Goal: Information Seeking & Learning: Learn about a topic

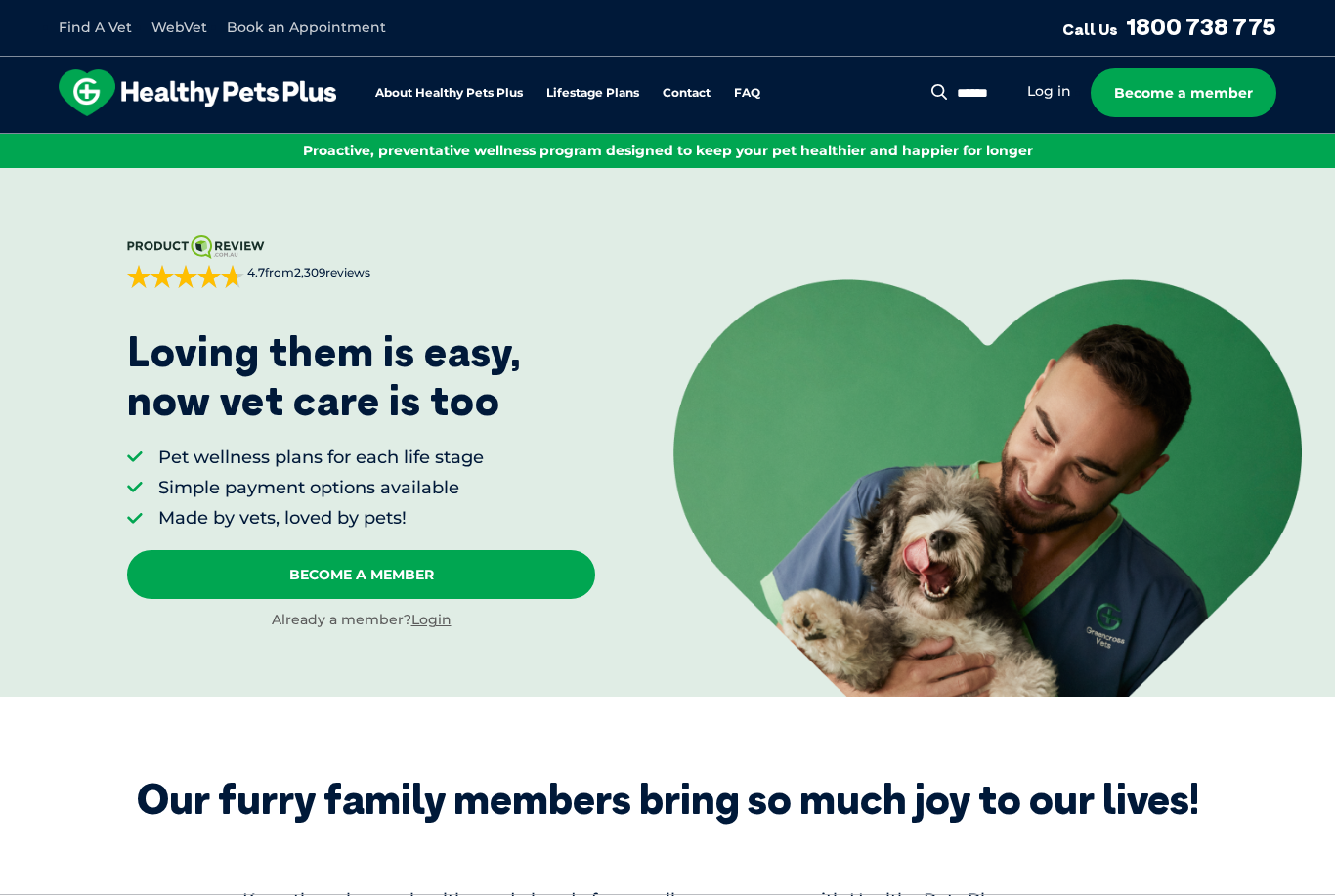
scroll to position [3, 0]
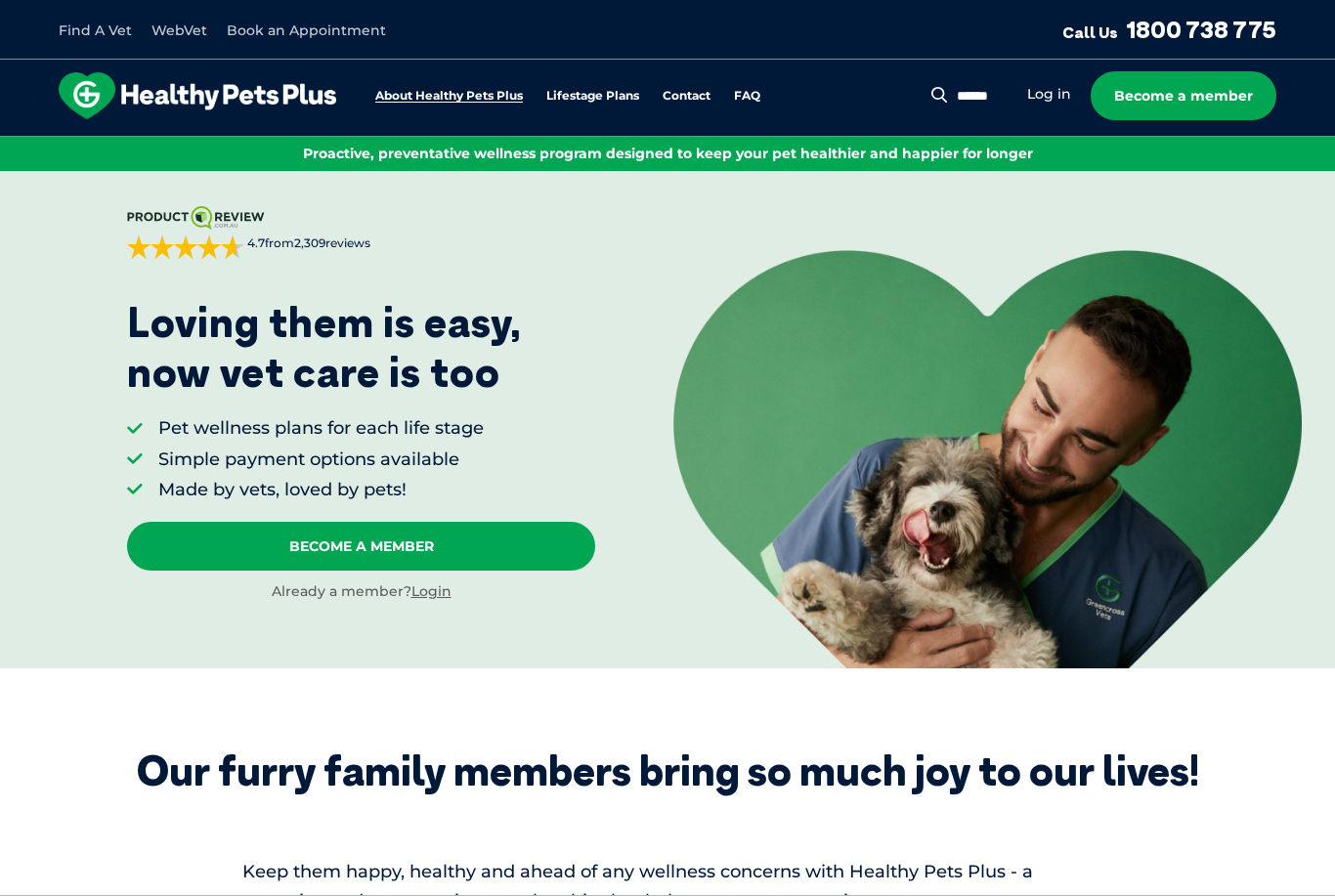
click at [458, 92] on link "About Healthy Pets Plus" at bounding box center [449, 96] width 148 height 13
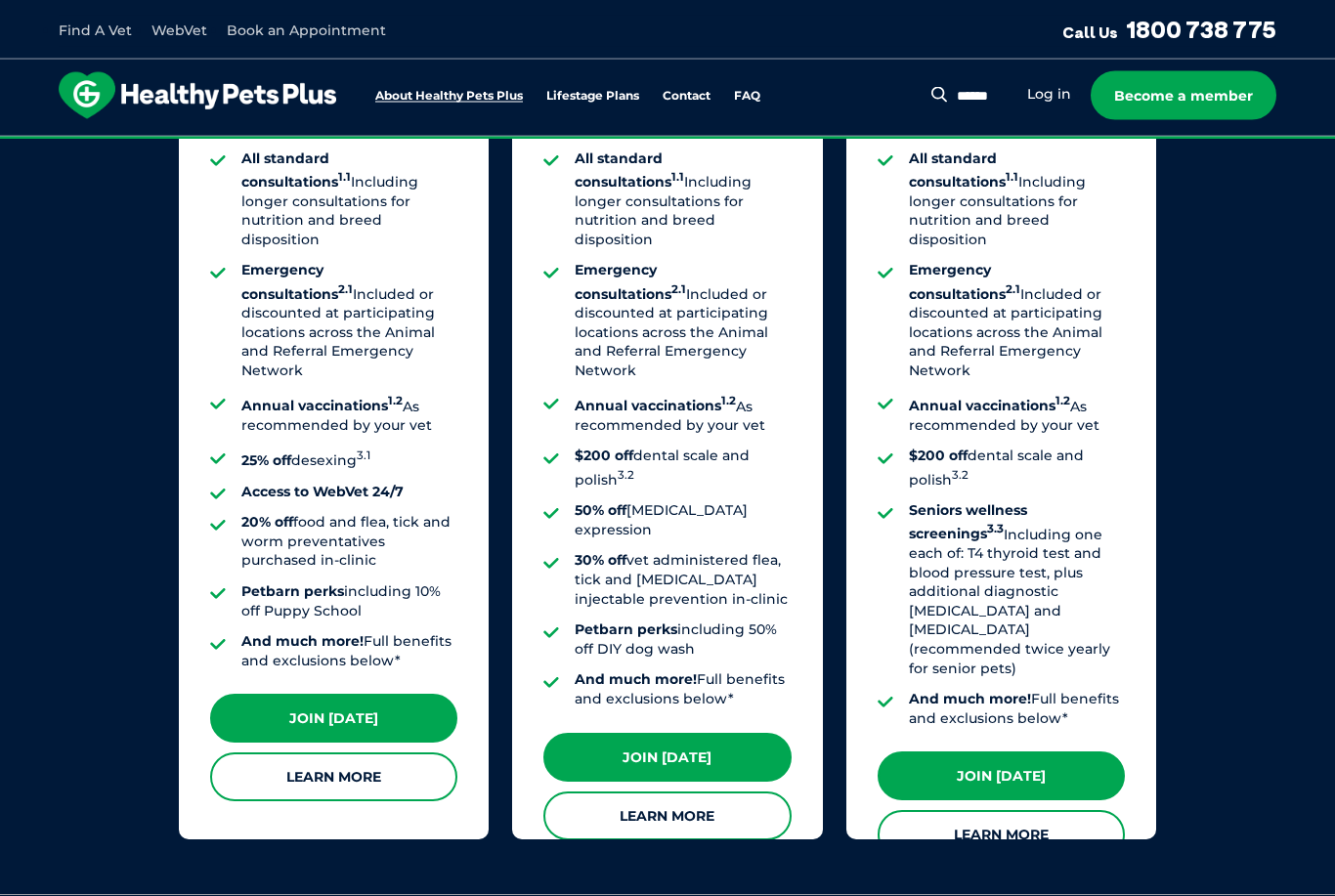
scroll to position [1574, 0]
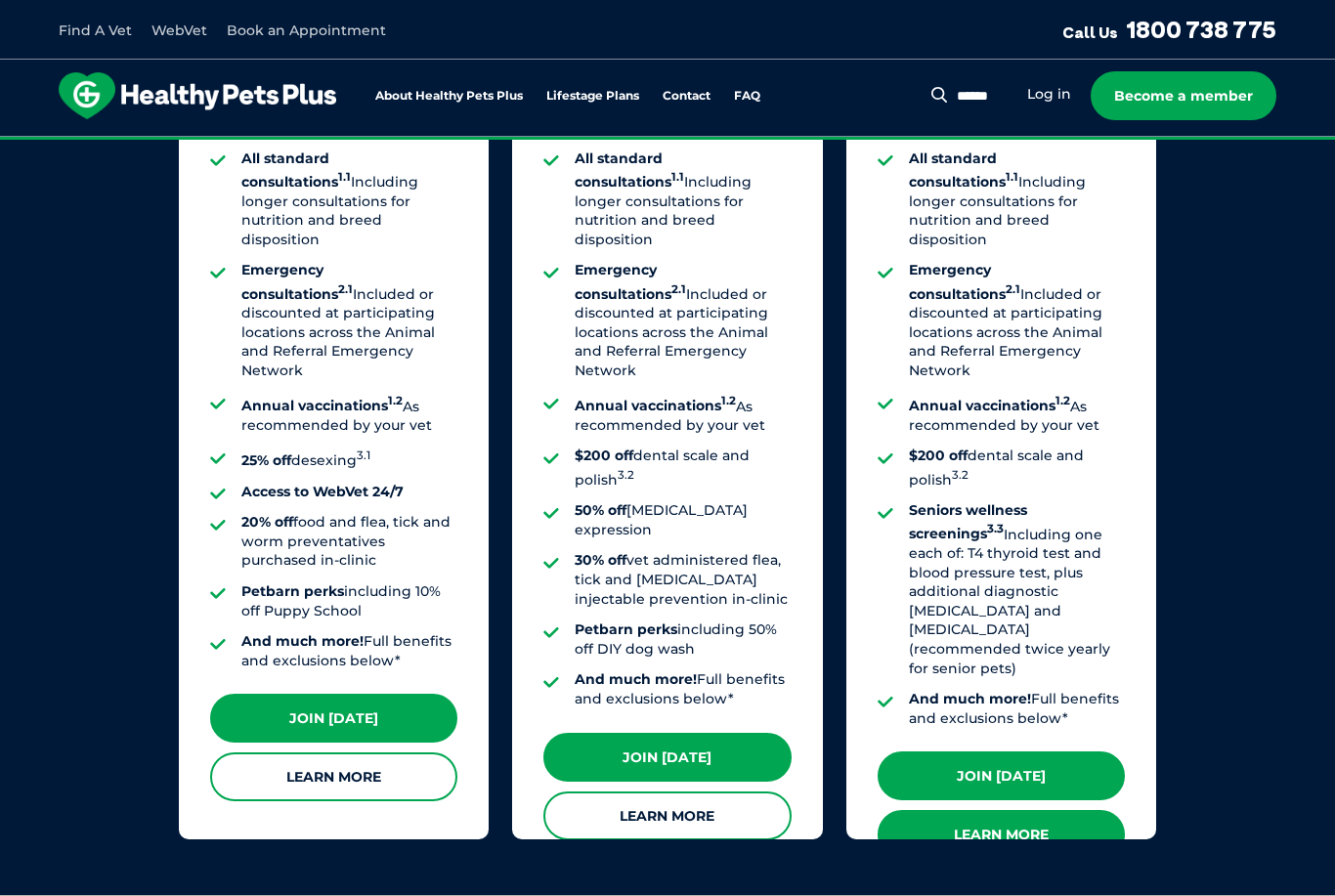
click at [1031, 810] on link "Learn More" at bounding box center [1001, 834] width 247 height 49
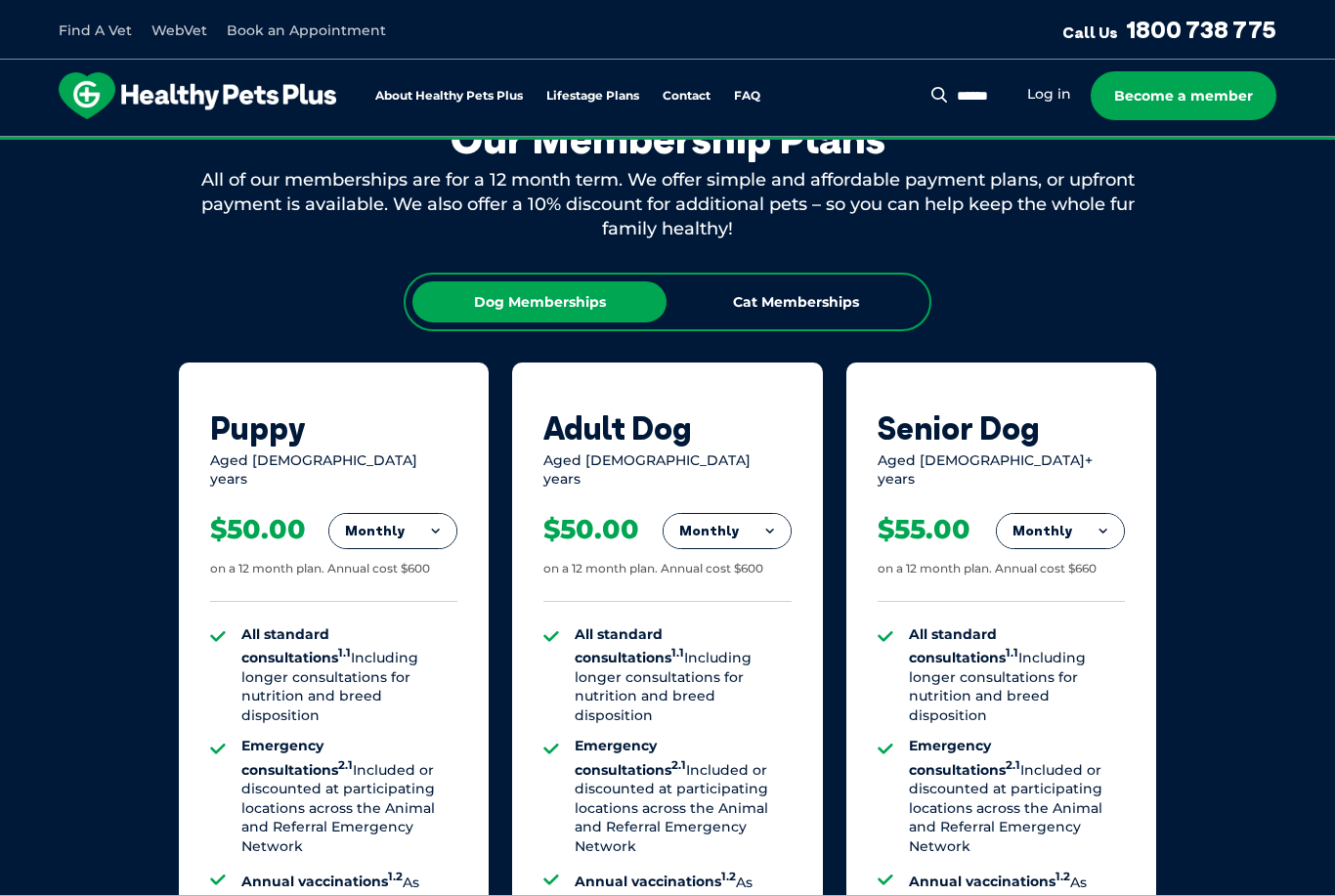
scroll to position [1099, 0]
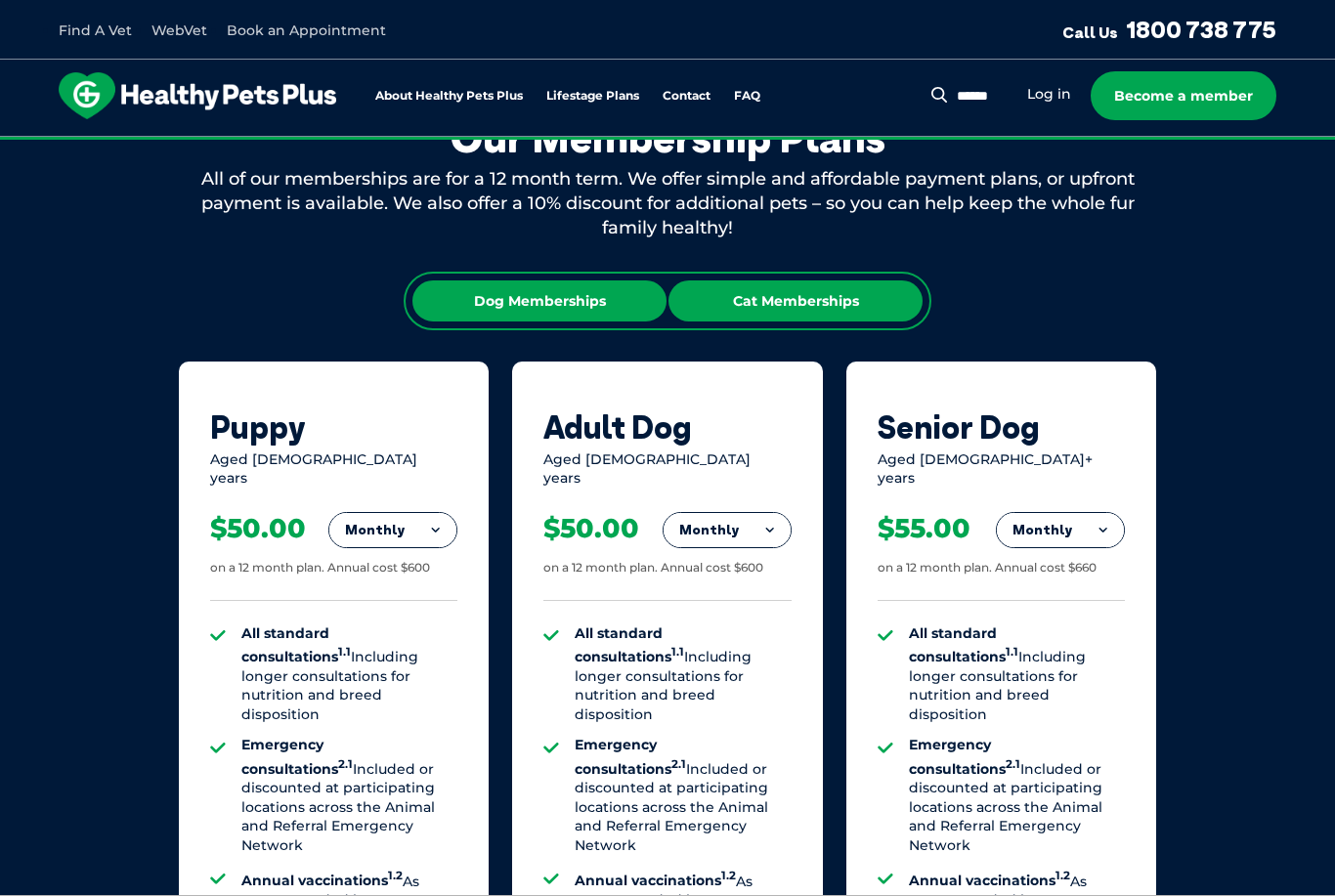
click at [844, 297] on div "Cat Memberships" at bounding box center [796, 300] width 254 height 41
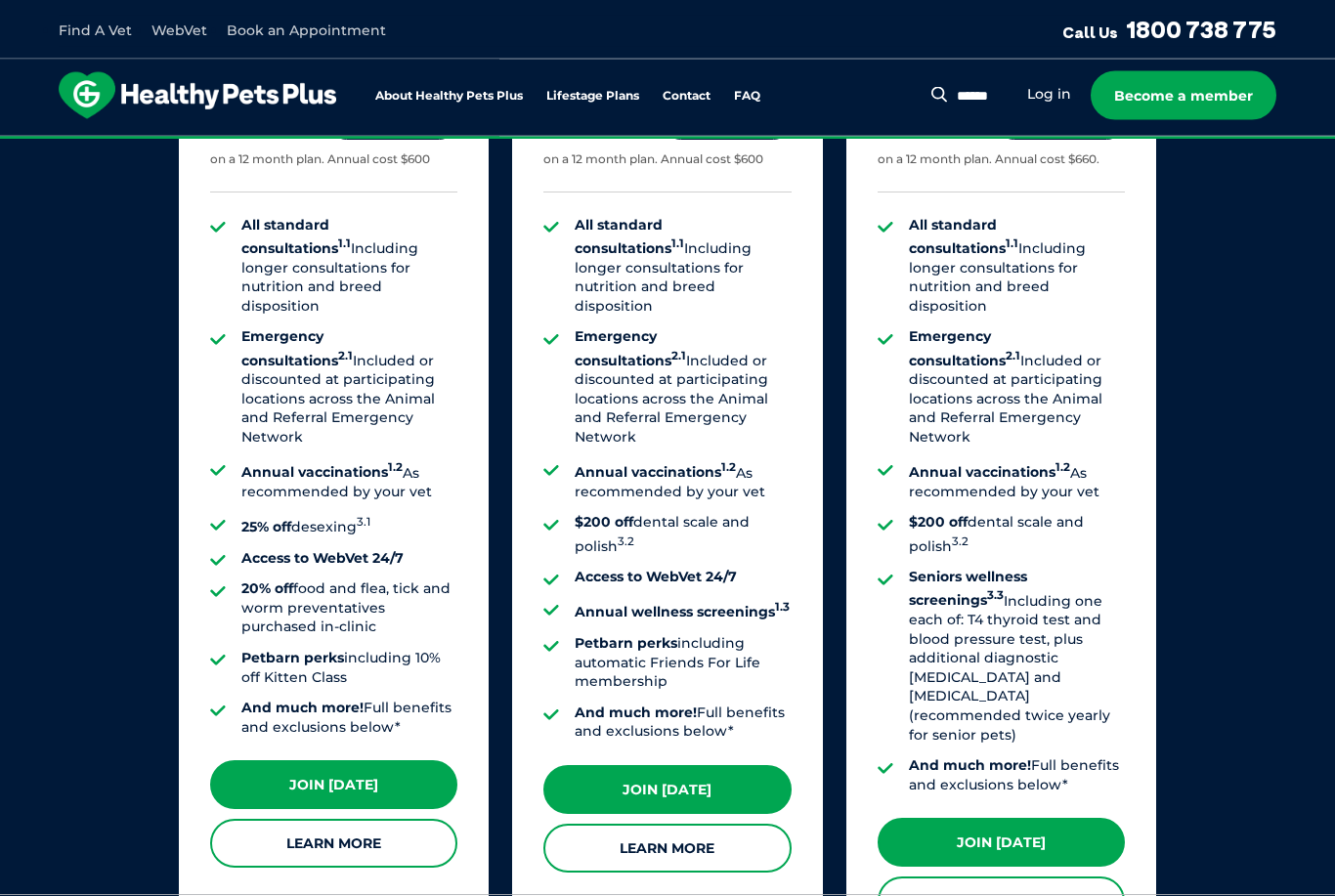
scroll to position [1508, 0]
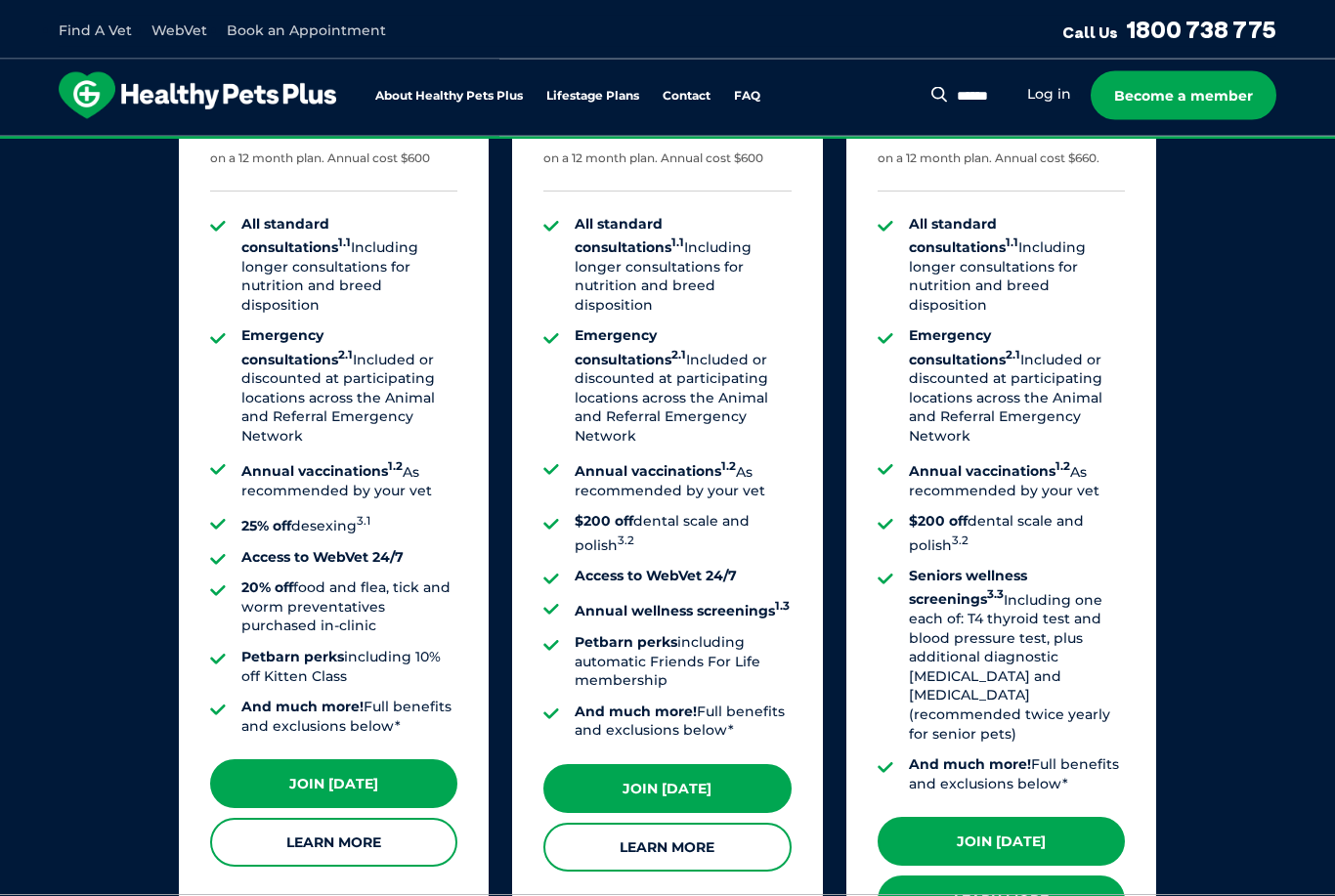
click at [1037, 876] on link "Learn More" at bounding box center [1001, 900] width 247 height 49
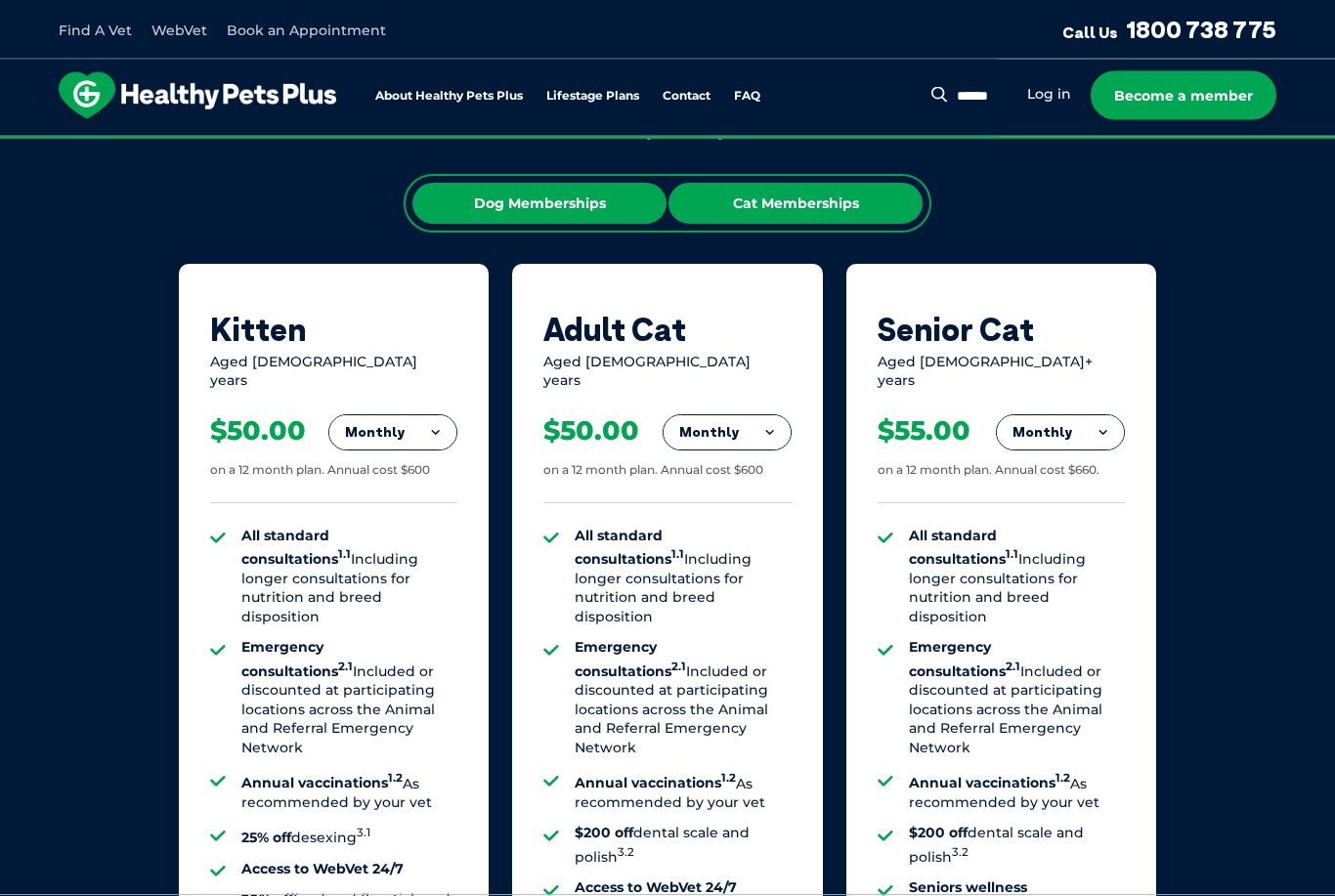
click at [576, 183] on div "Dog Memberships" at bounding box center [539, 203] width 254 height 41
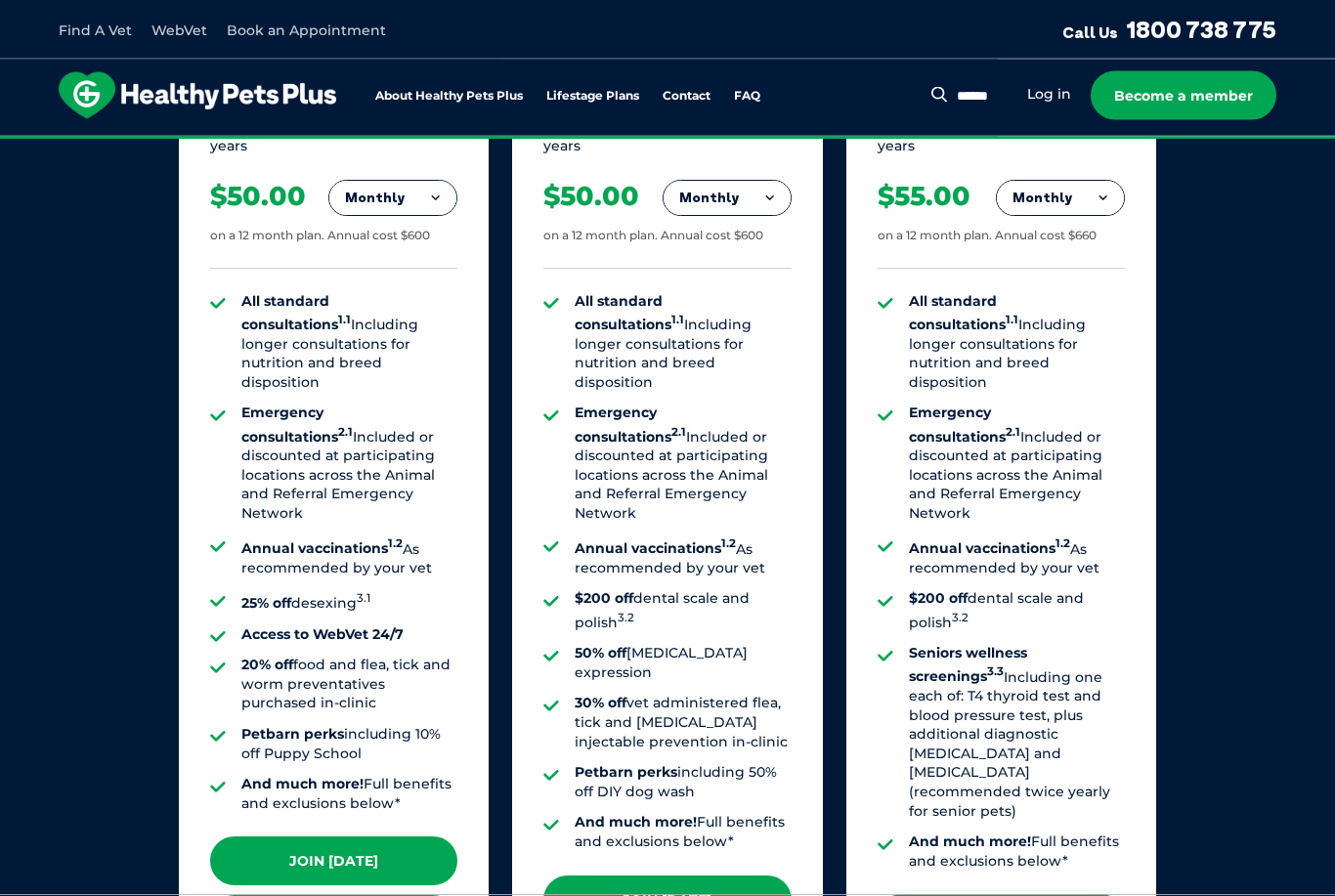
scroll to position [1439, 0]
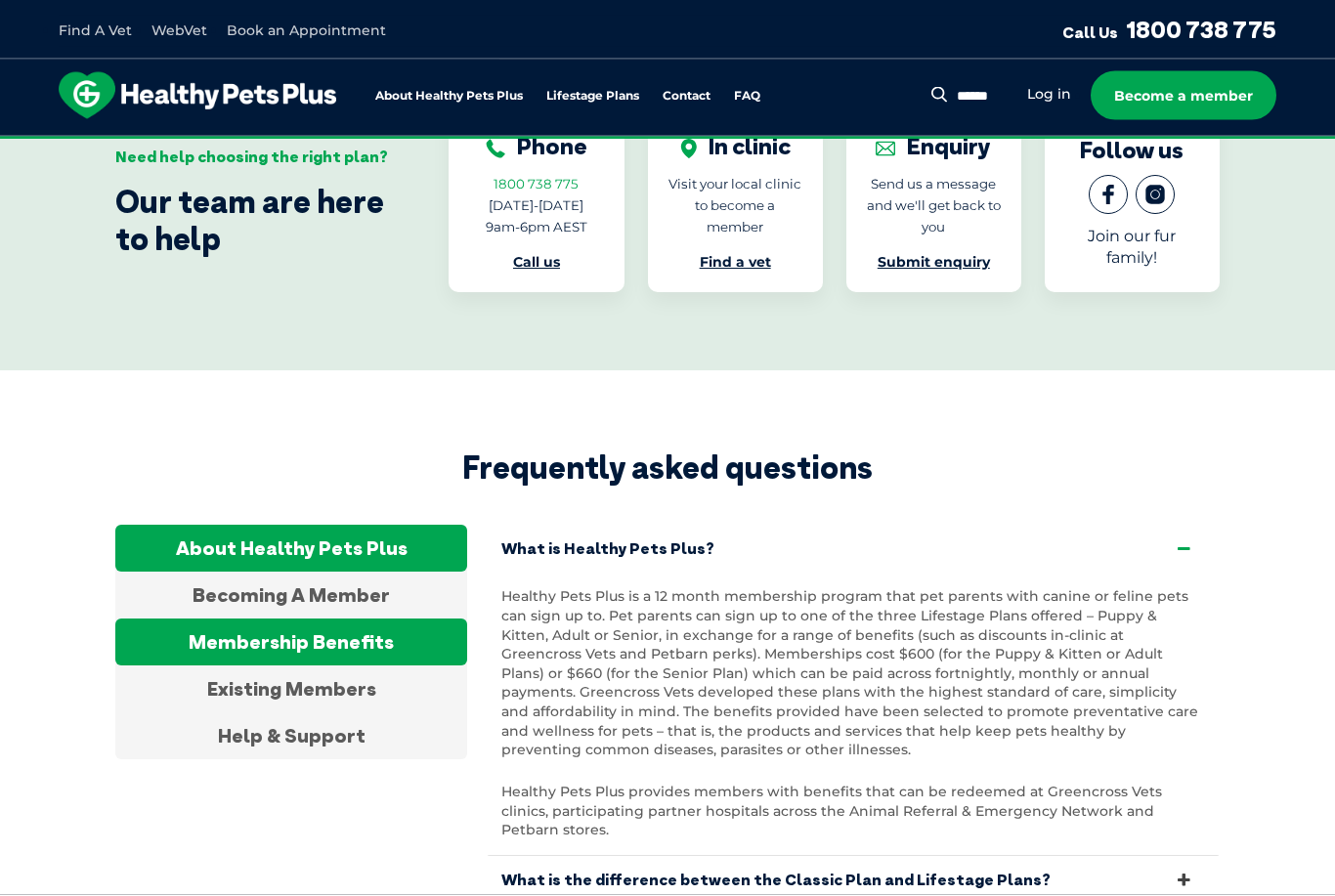
click at [177, 620] on div "Membership Benefits" at bounding box center [291, 643] width 352 height 47
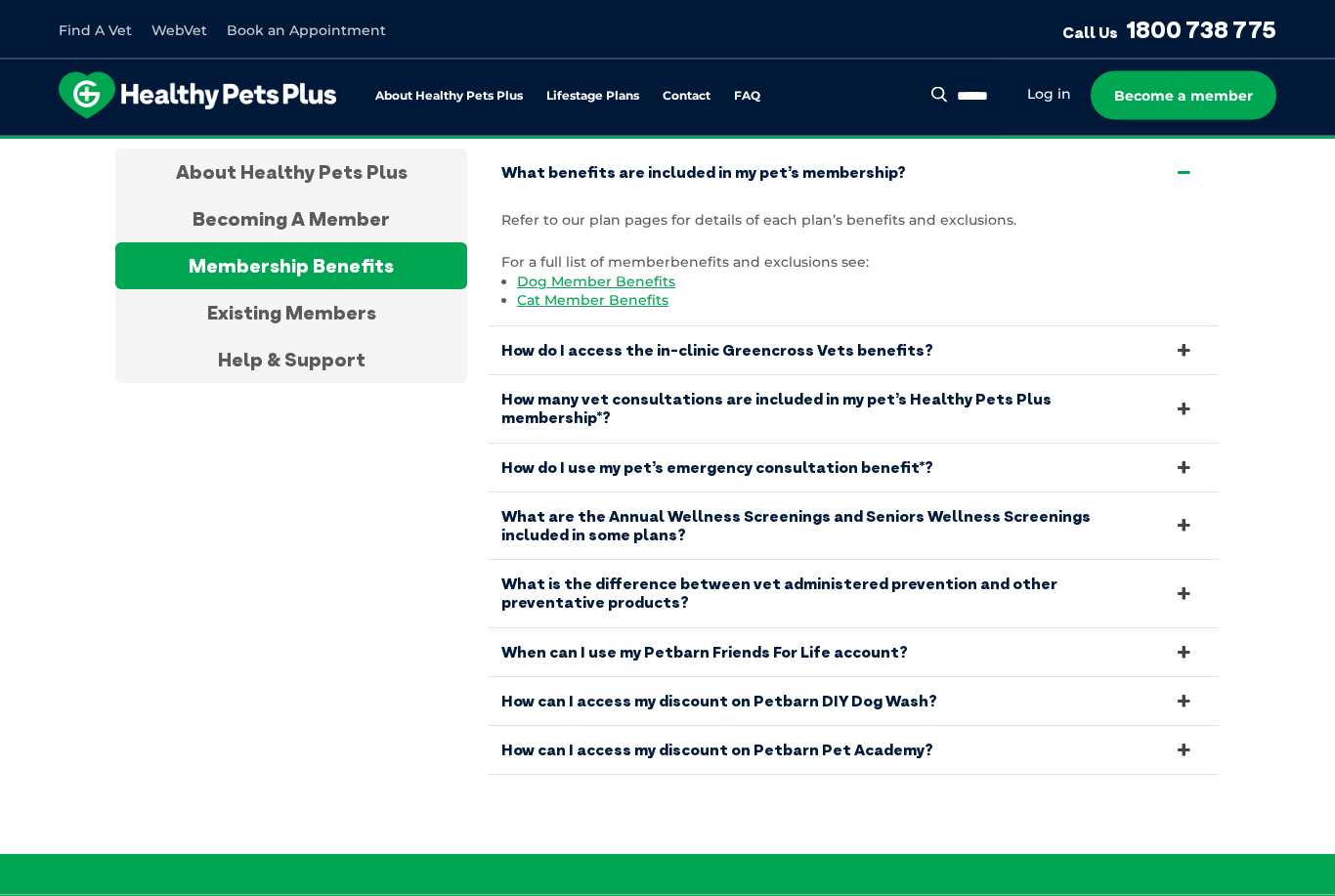
scroll to position [3731, 0]
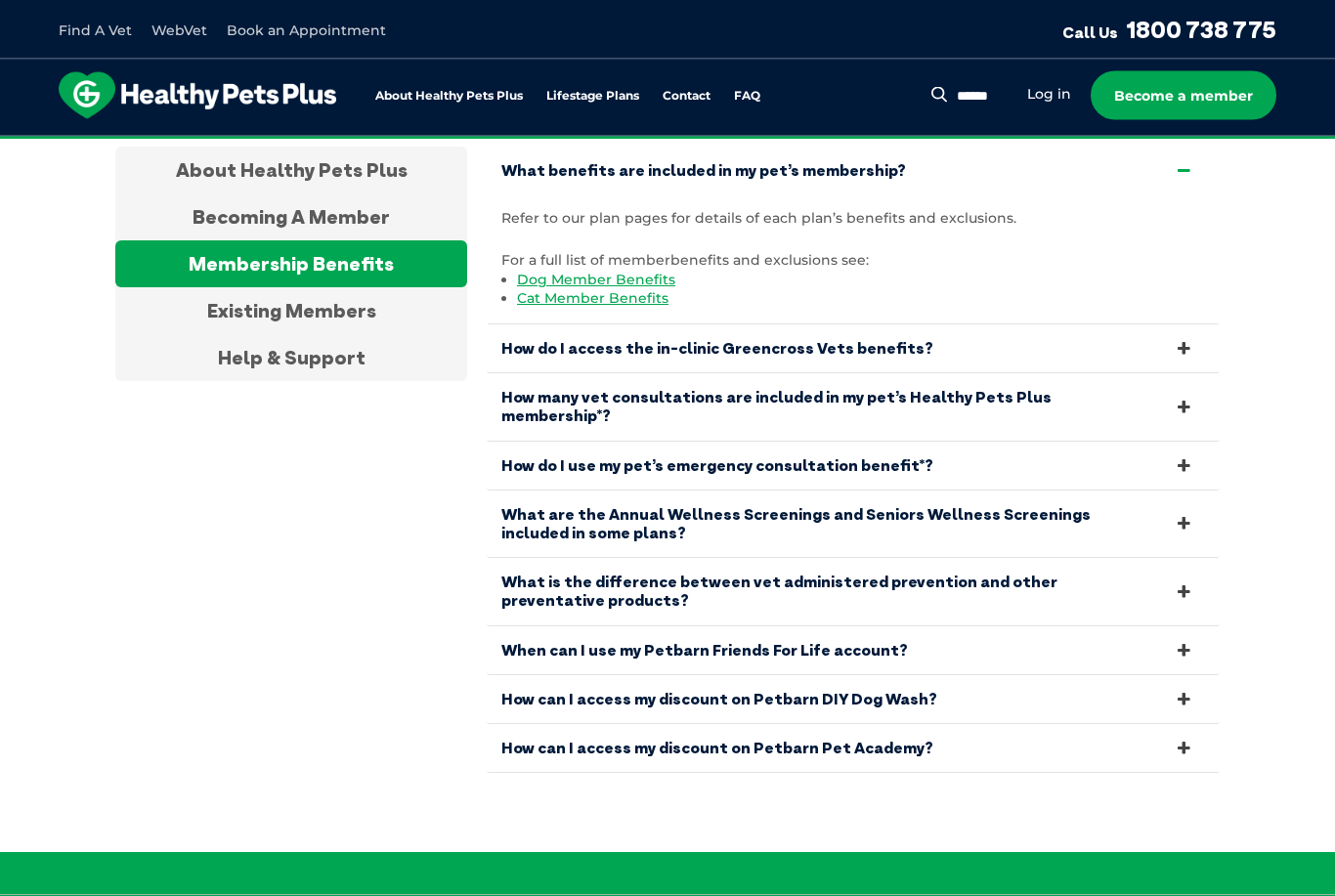
click at [1177, 340] on icon at bounding box center [1184, 349] width 22 height 19
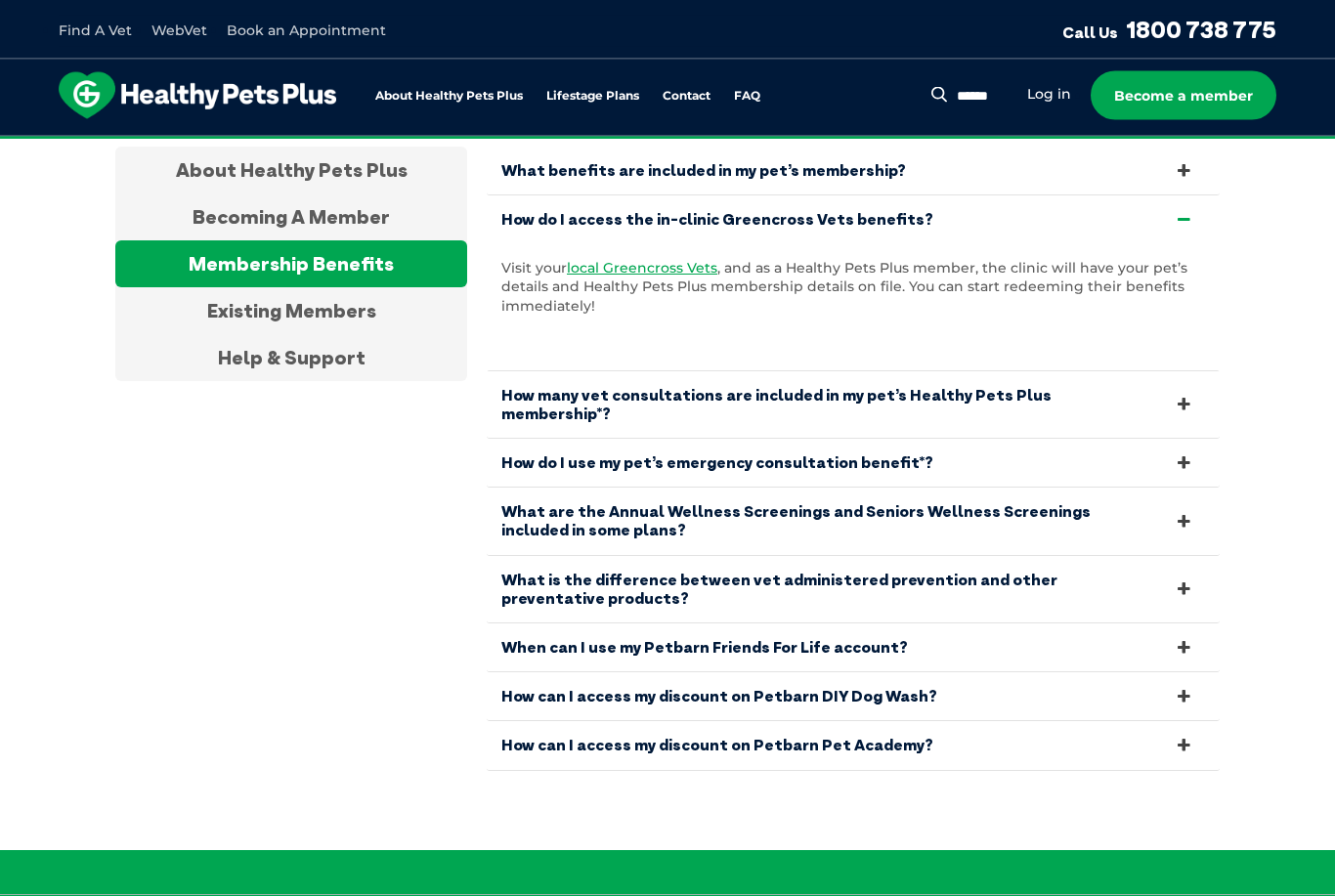
scroll to position [3732, 0]
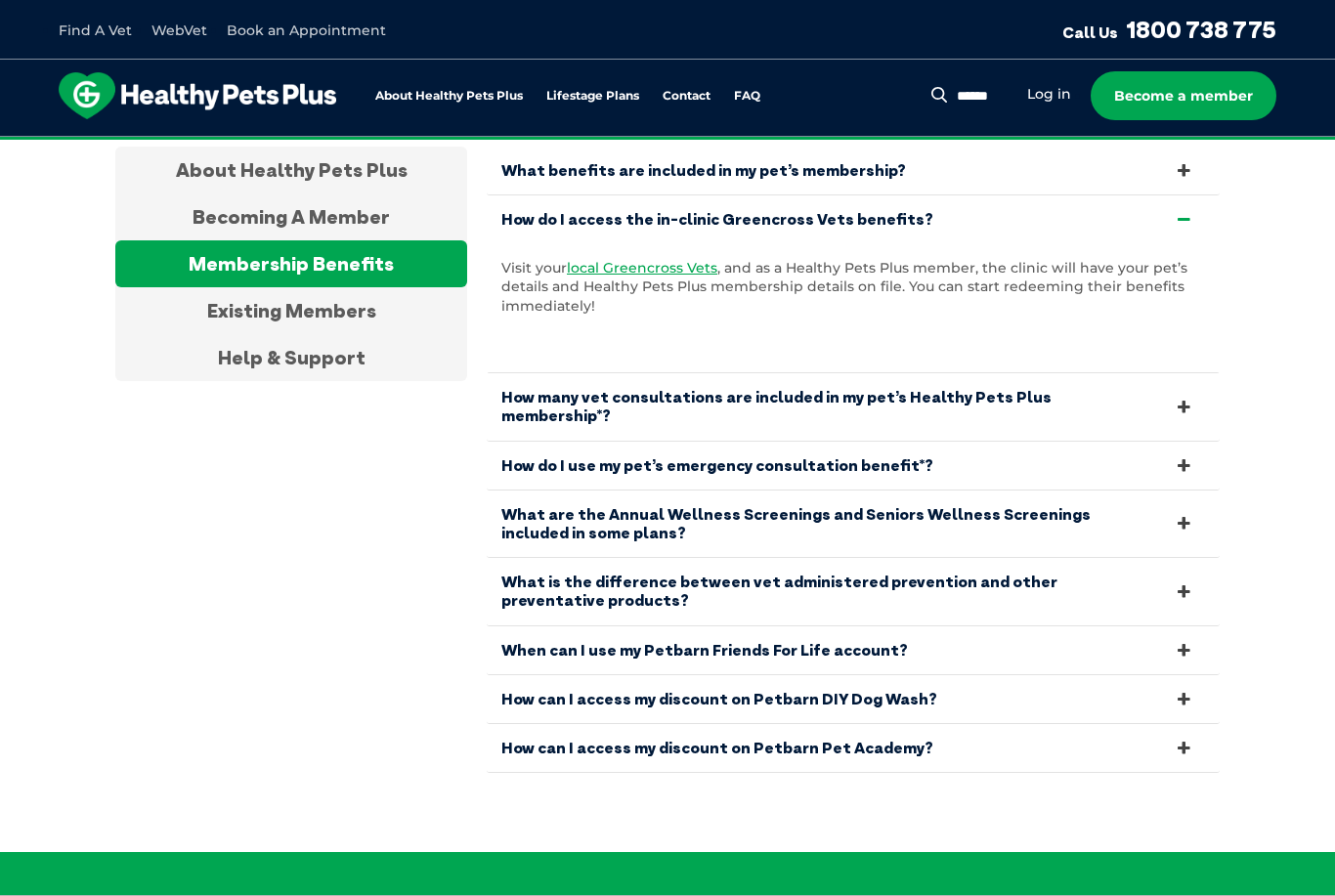
click at [1188, 456] on icon at bounding box center [1184, 465] width 22 height 19
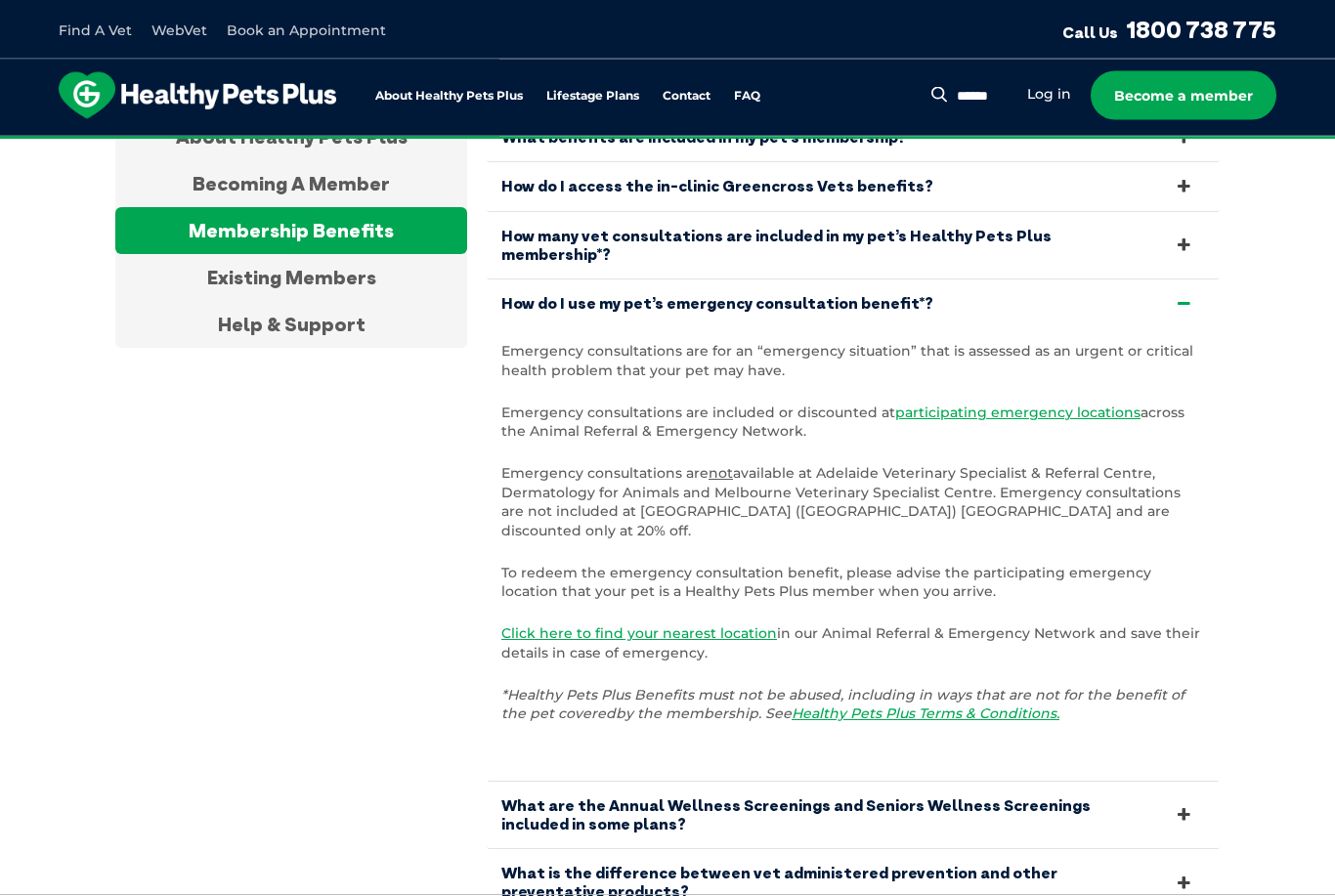
scroll to position [3764, 0]
click at [1168, 279] on link "How do I use my pet’s emergency consultation benefit*?" at bounding box center [852, 303] width 733 height 48
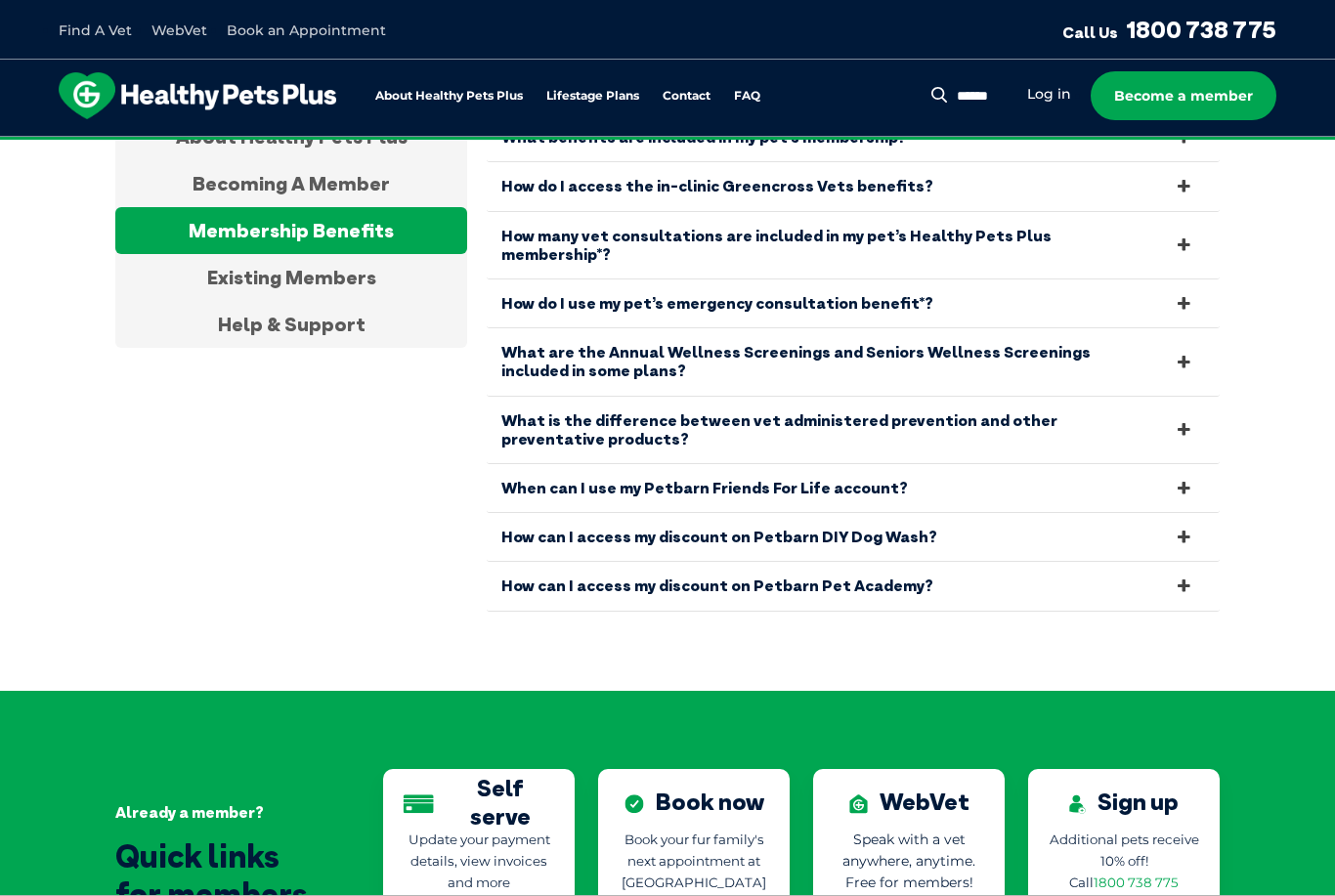
click at [1189, 464] on link "When can I use my Petbarn Friends For Life account?" at bounding box center [852, 488] width 733 height 48
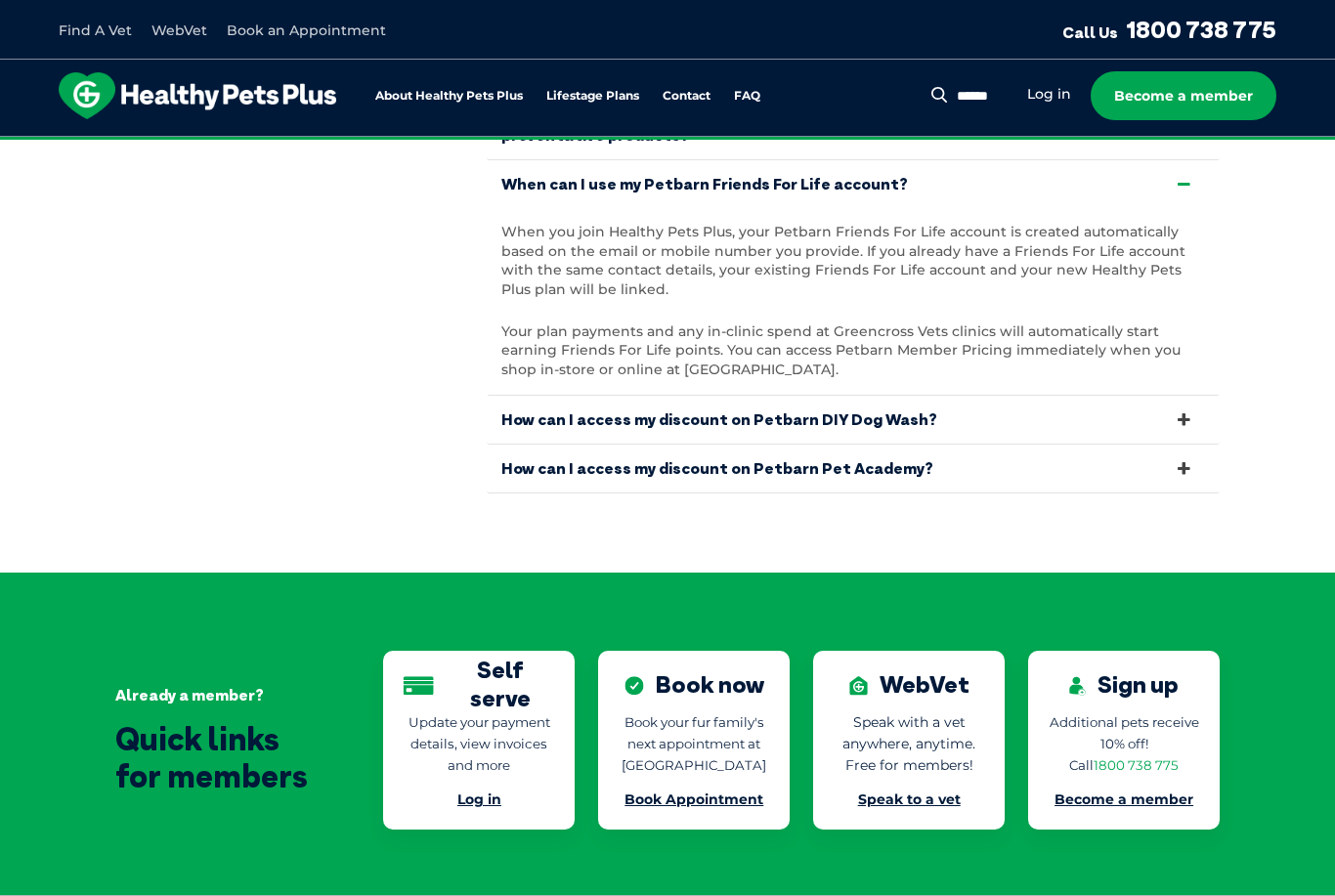
scroll to position [4067, 0]
click at [1107, 397] on link "How can I access my discount on Petbarn DIY Dog Wash?" at bounding box center [852, 421] width 733 height 48
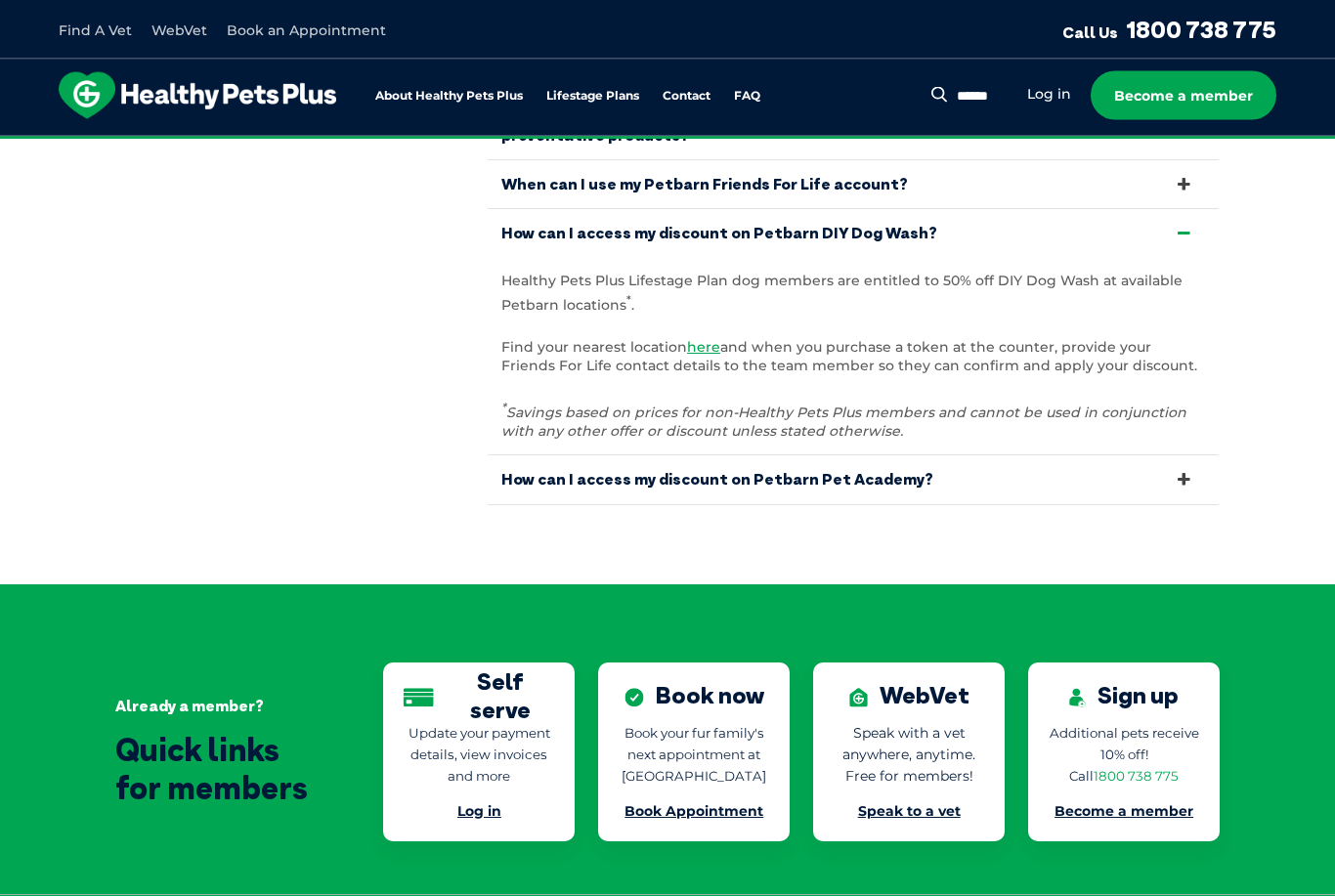
scroll to position [4068, 0]
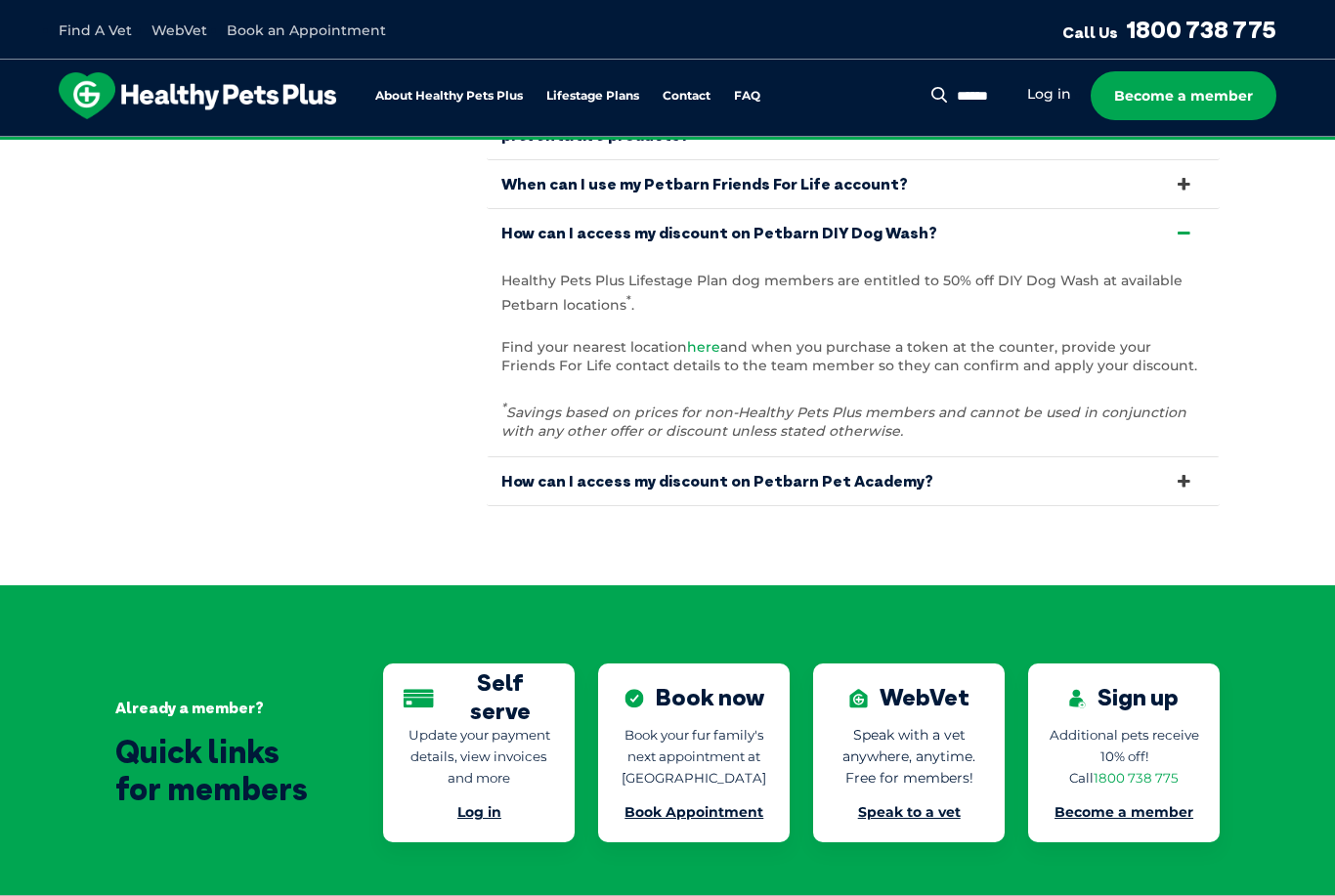
click at [714, 338] on link "here" at bounding box center [703, 347] width 33 height 18
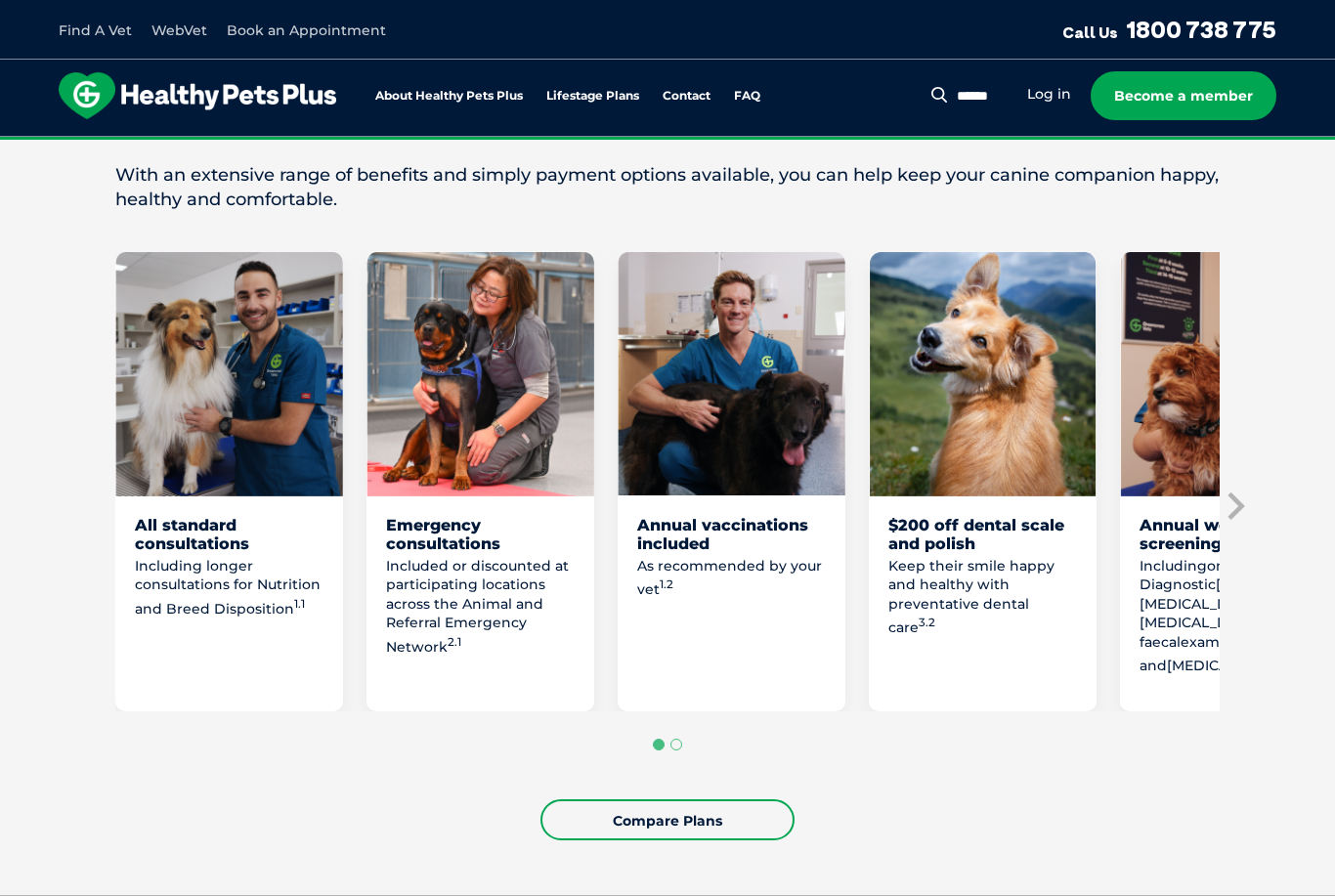
scroll to position [1055, 0]
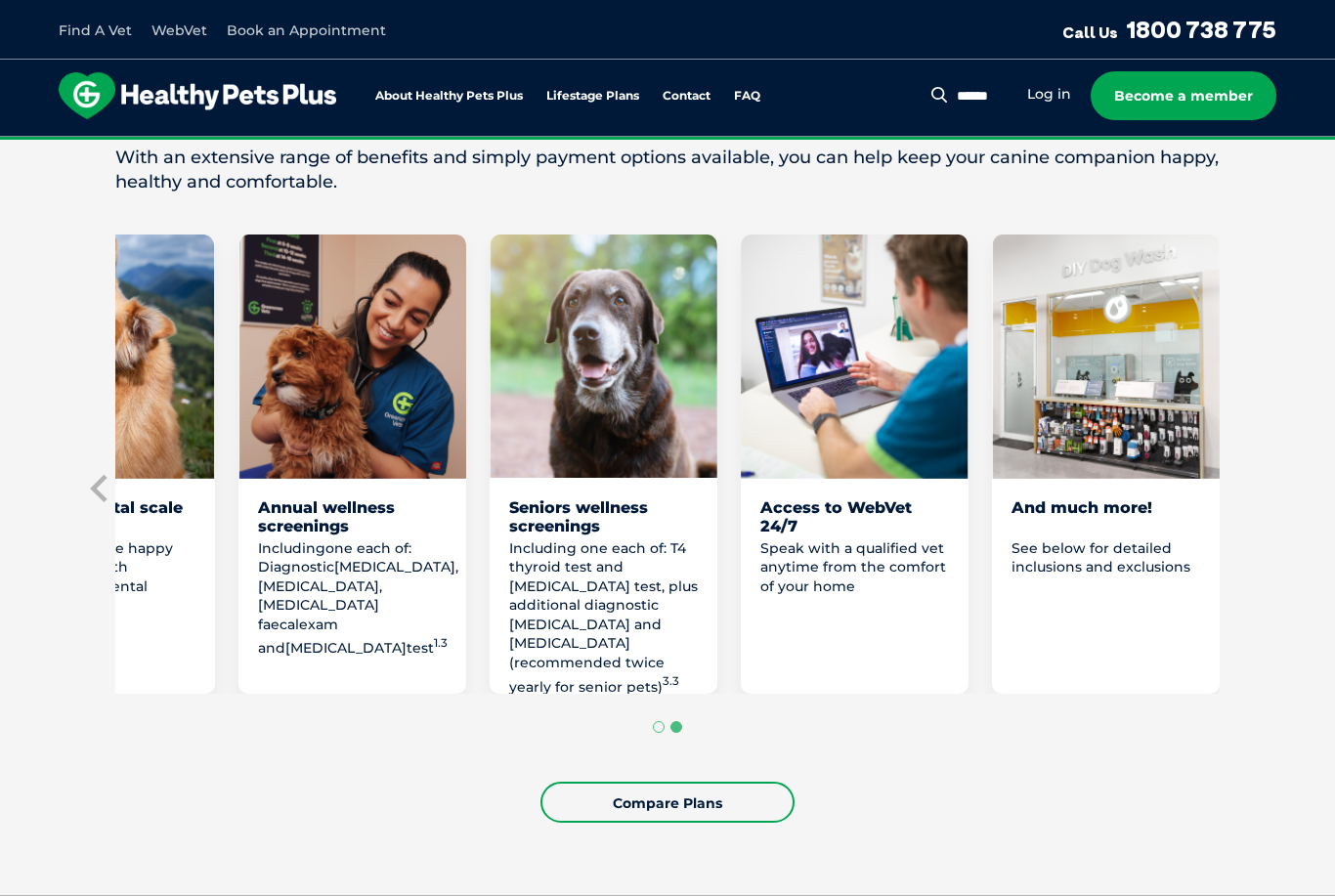
click at [1105, 501] on div "And much more! See below for detailed inclusions and exclusions" at bounding box center [1106, 596] width 227 height 196
click at [1100, 498] on div "And much more!" at bounding box center [1106, 516] width 188 height 37
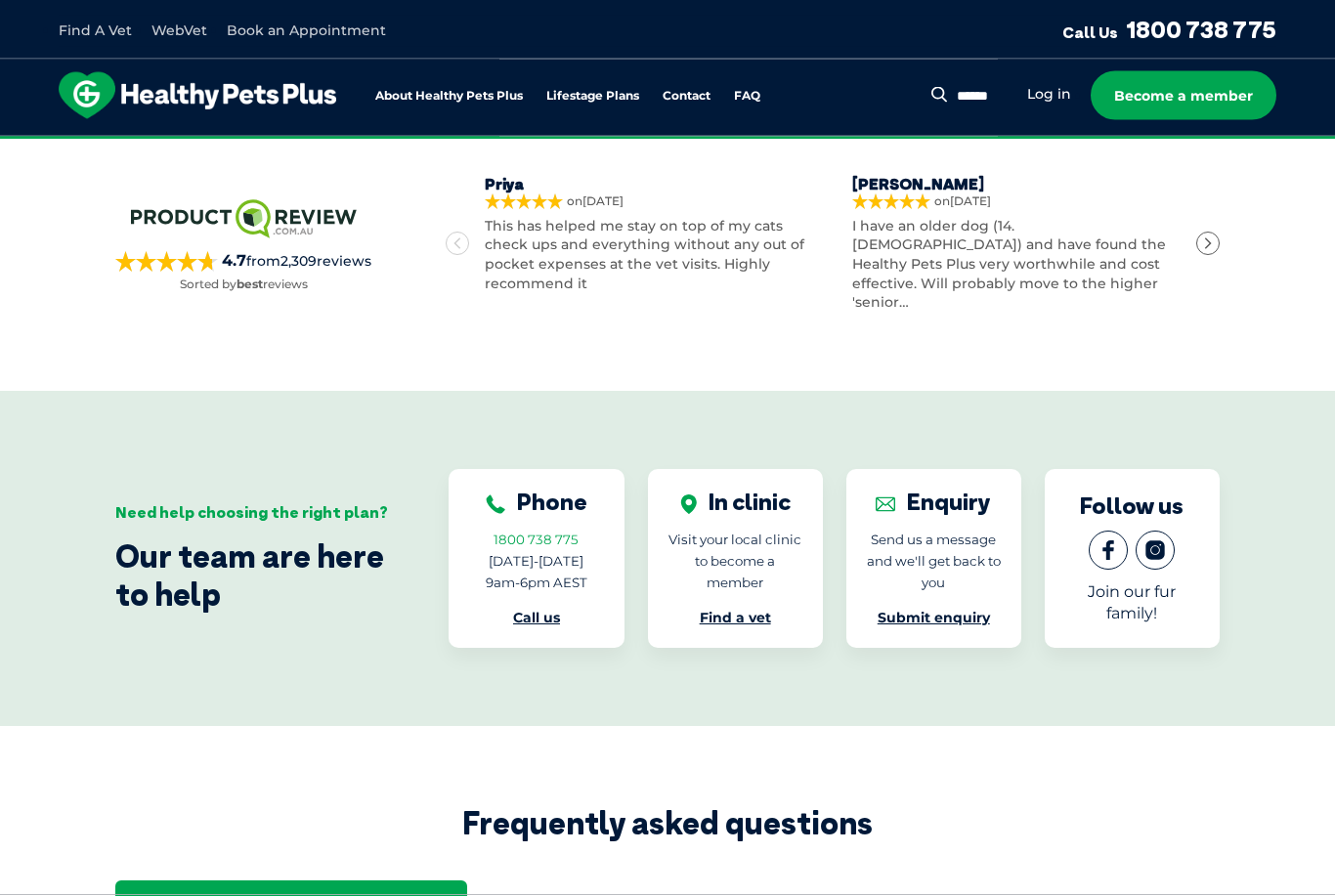
scroll to position [6358, 0]
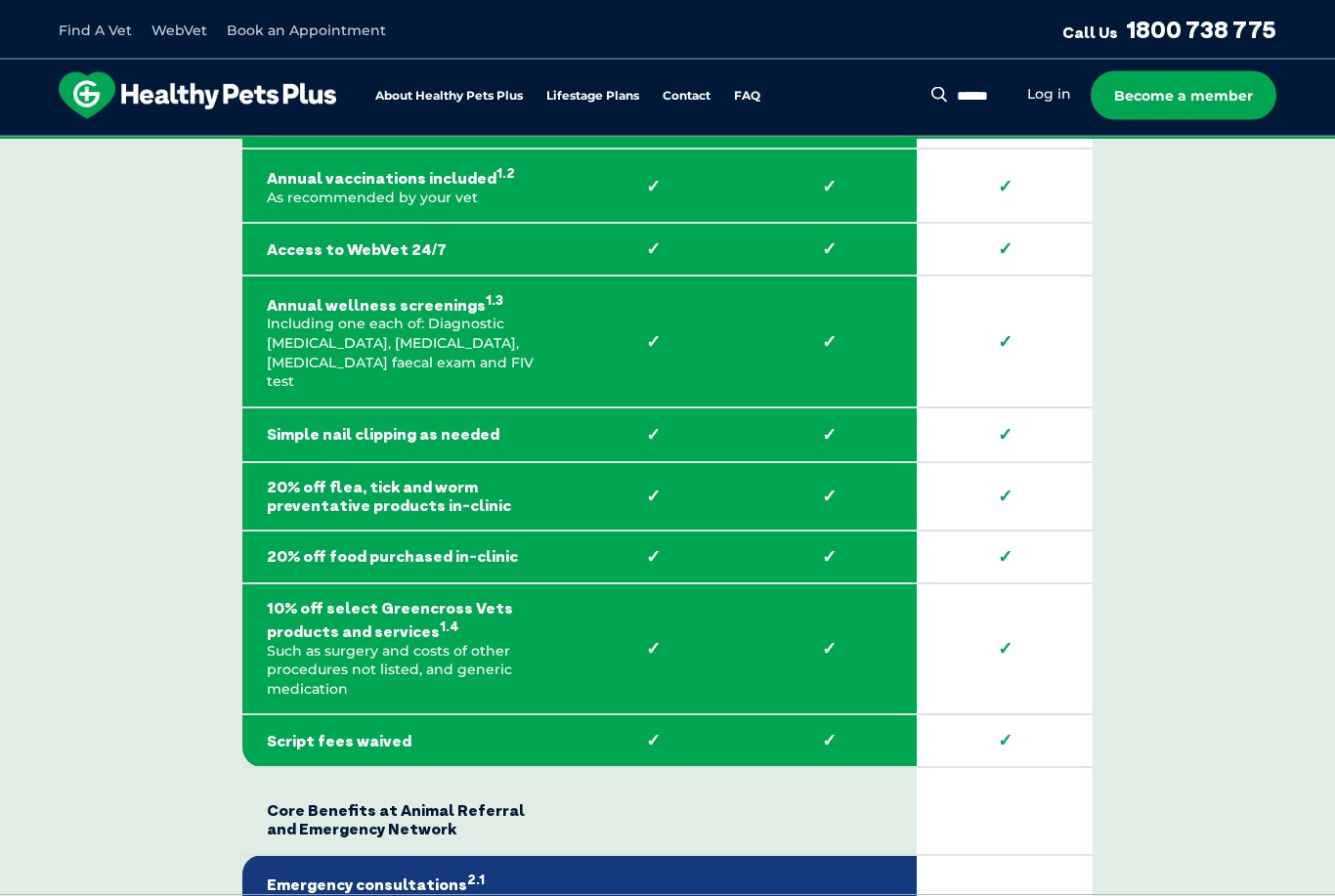
scroll to position [3129, 0]
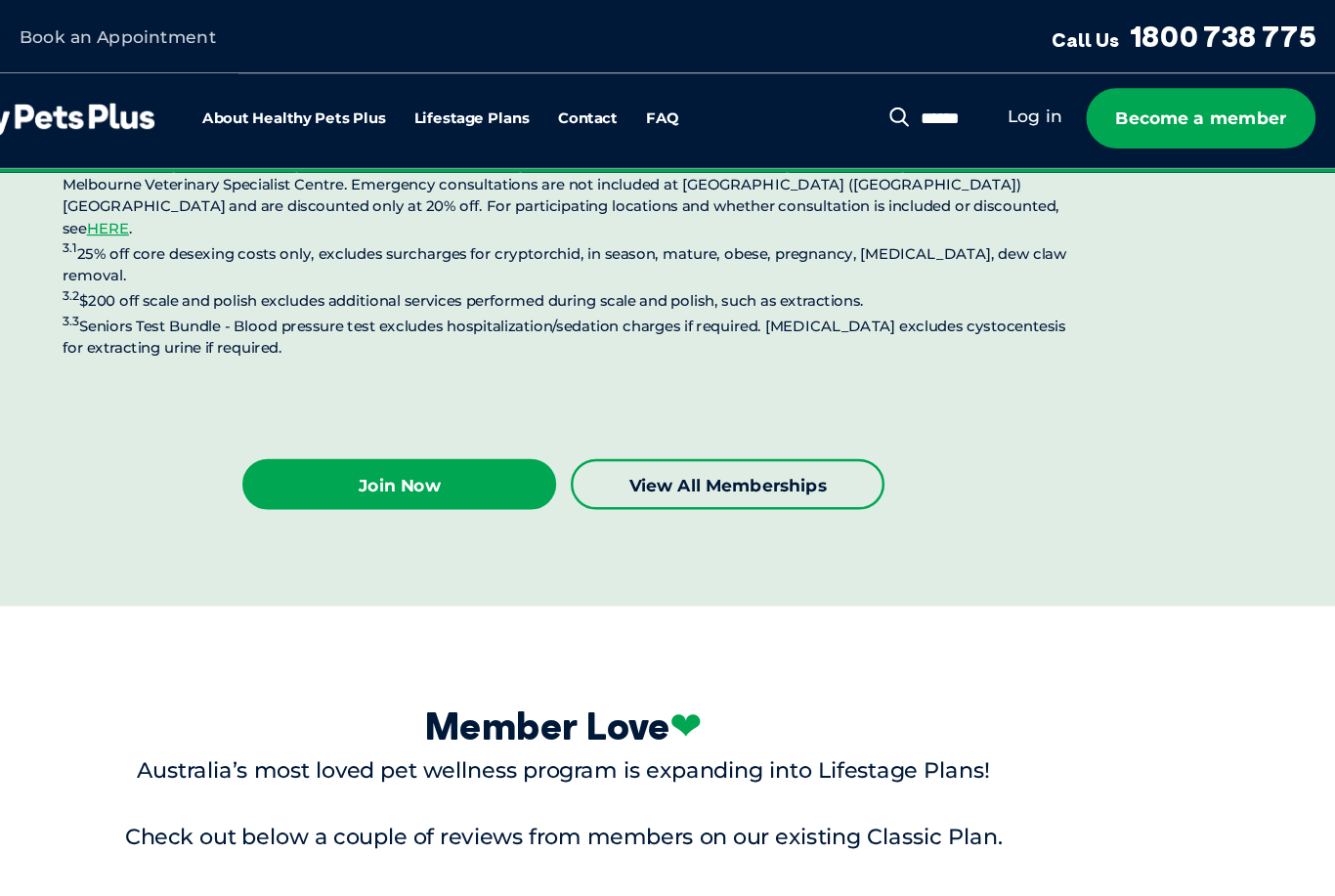
scroll to position [5016, 0]
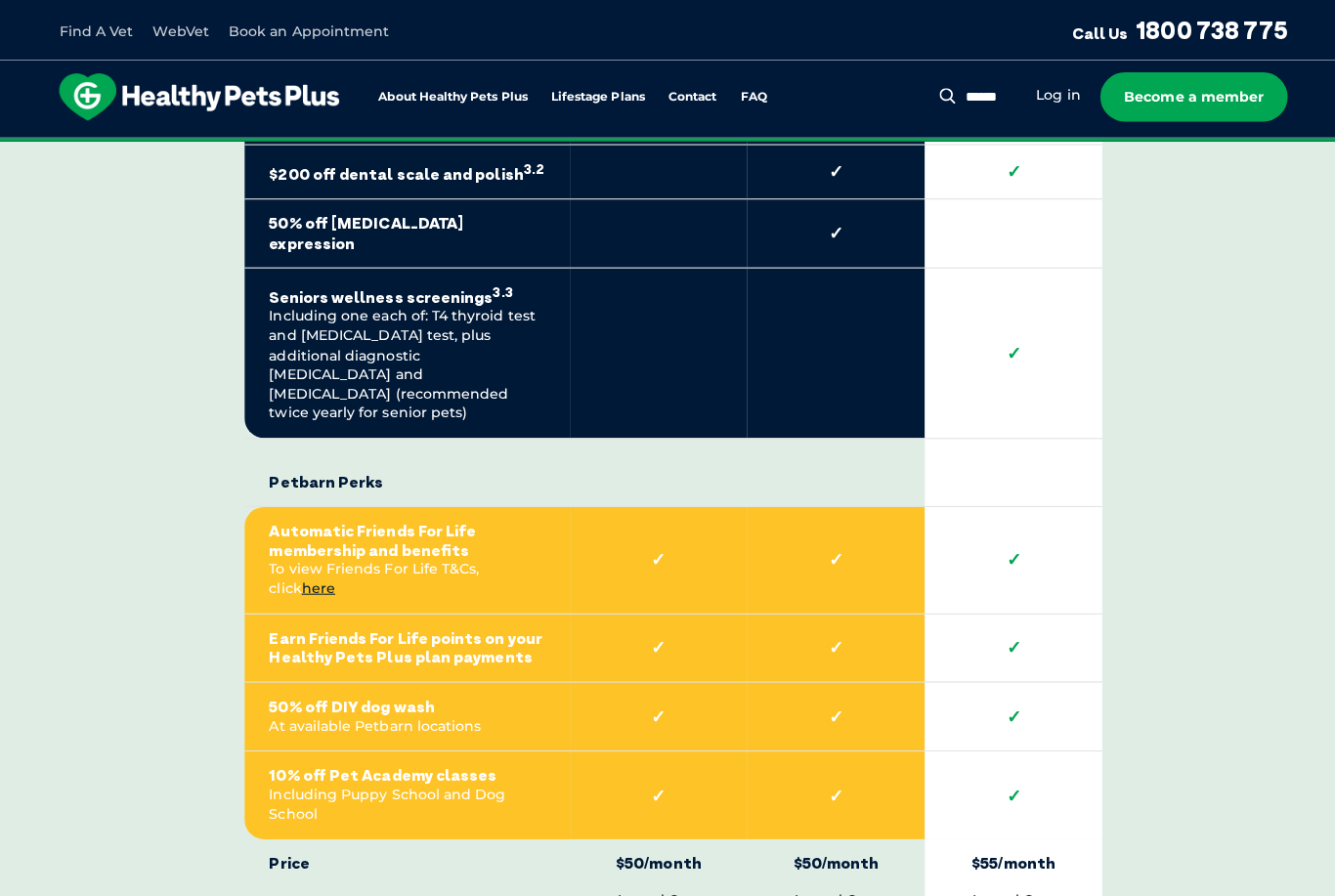
scroll to position [4673, 0]
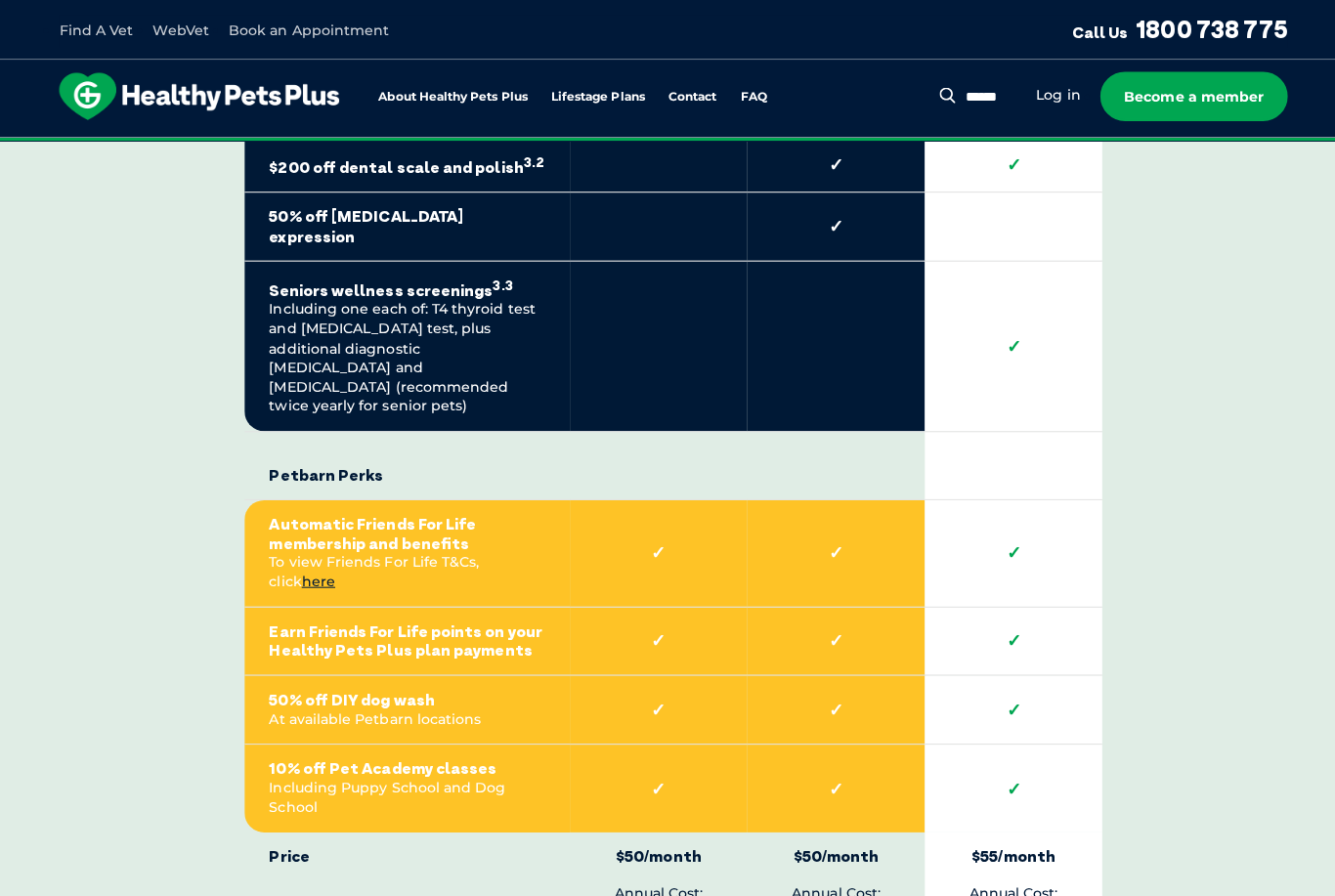
click at [318, 671] on td "50% off DIY dog wash At available Petbarn locations" at bounding box center [404, 705] width 323 height 69
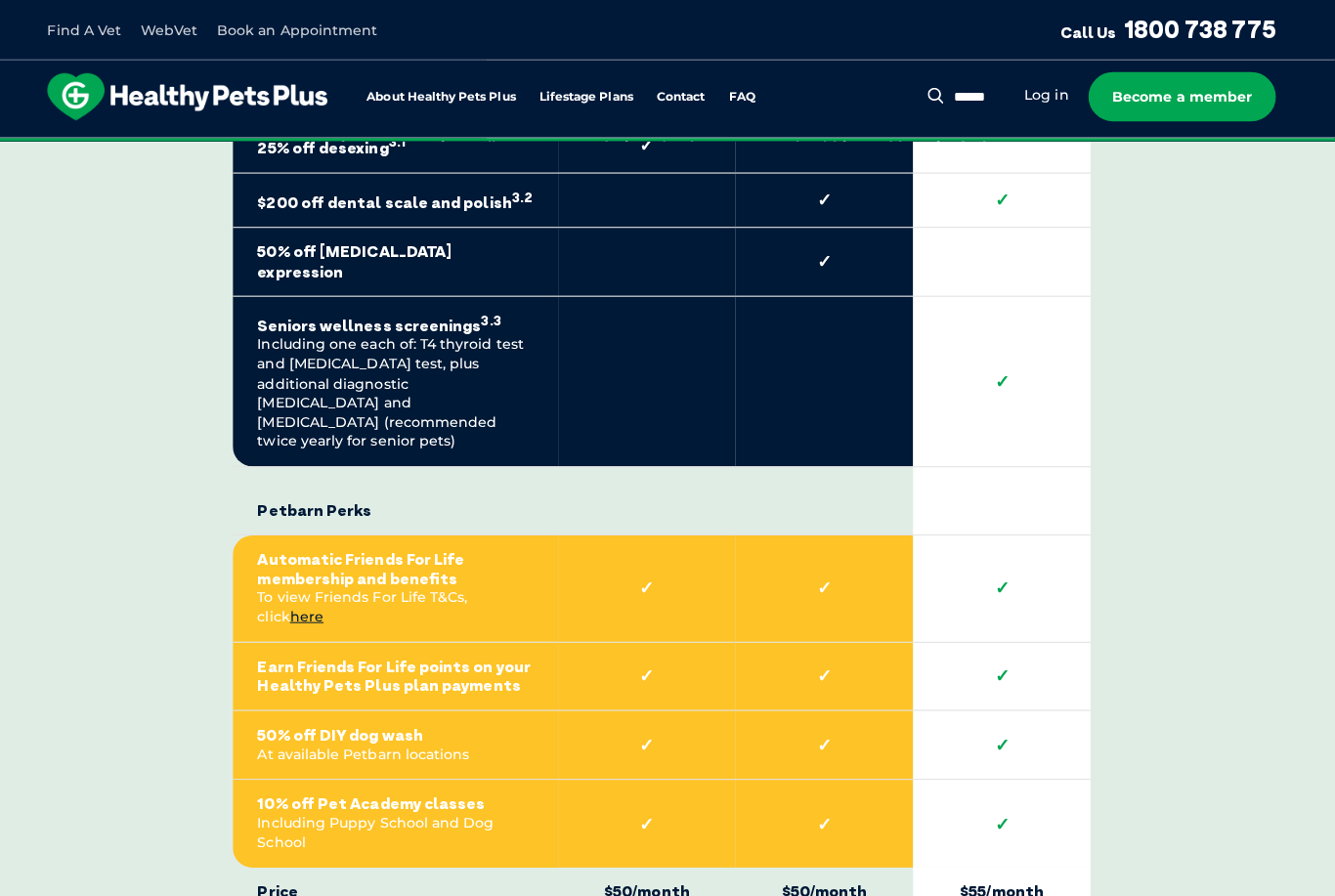
scroll to position [4638, 0]
